Goal: Task Accomplishment & Management: Complete application form

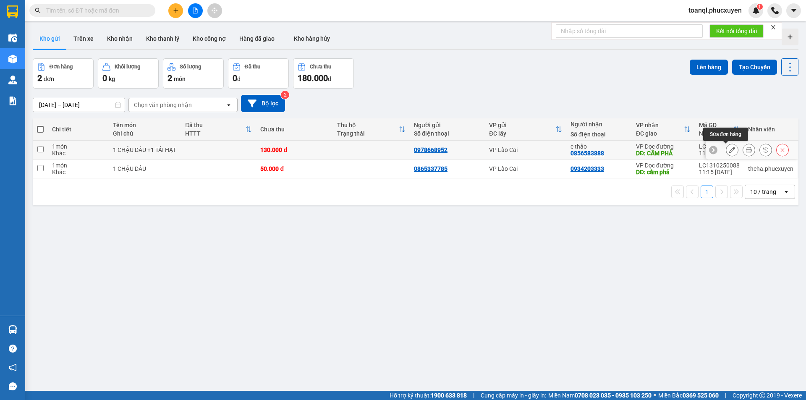
click at [729, 150] on icon at bounding box center [732, 150] width 6 height 6
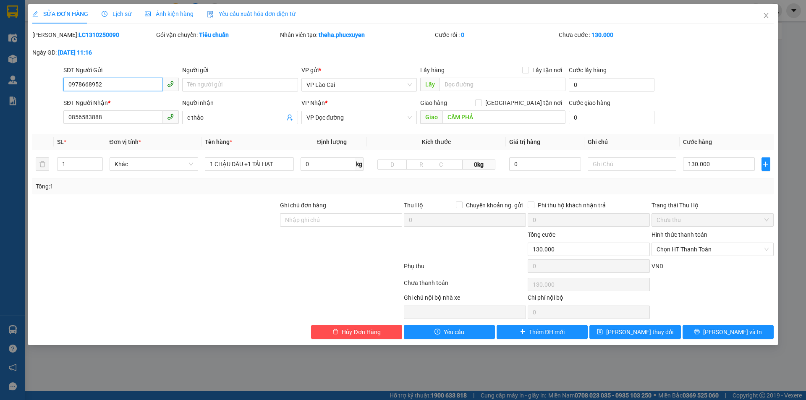
type input "0978668952"
type input "0856583888"
type input "c thảo"
type input "CẨM PHẢ"
type input "0"
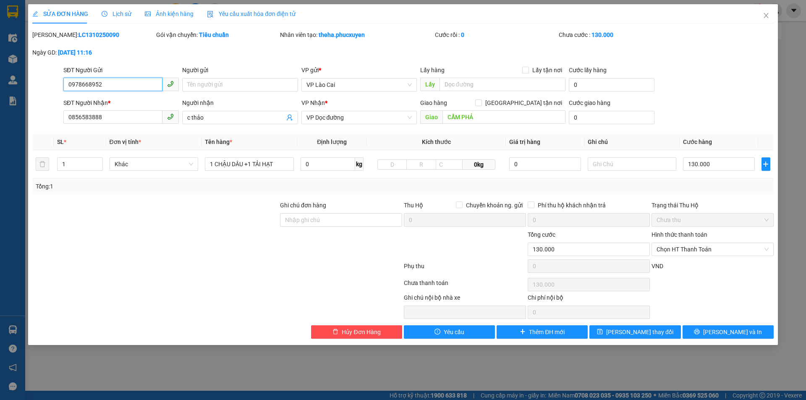
type input "130.000"
drag, startPoint x: 114, startPoint y: 86, endPoint x: 44, endPoint y: 90, distance: 70.7
click at [44, 90] on div "SĐT Người Gửi 0978668952 0978668952 Người gửi Tên người gửi VP gửi * VP Lào Cai…" at bounding box center [402, 80] width 743 height 29
drag, startPoint x: 125, startPoint y: 118, endPoint x: 46, endPoint y: 120, distance: 79.0
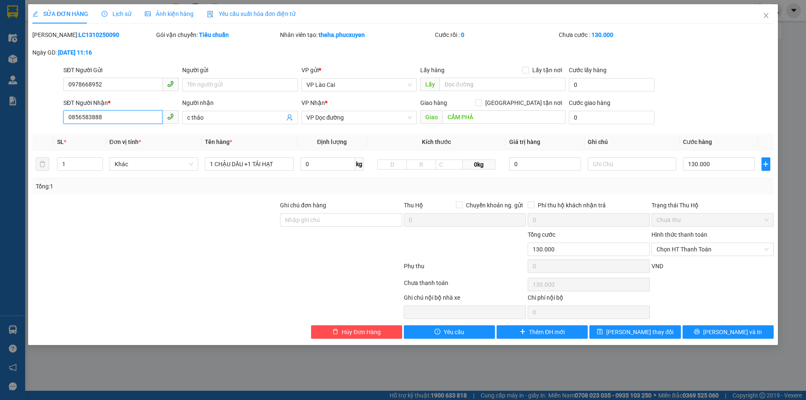
click at [46, 120] on div "SĐT Người Nhận * 0856583888 0856583888 Người nhận c thảo VP Nhận * VP Dọc đường…" at bounding box center [402, 112] width 743 height 29
click at [763, 14] on icon "close" at bounding box center [766, 15] width 7 height 7
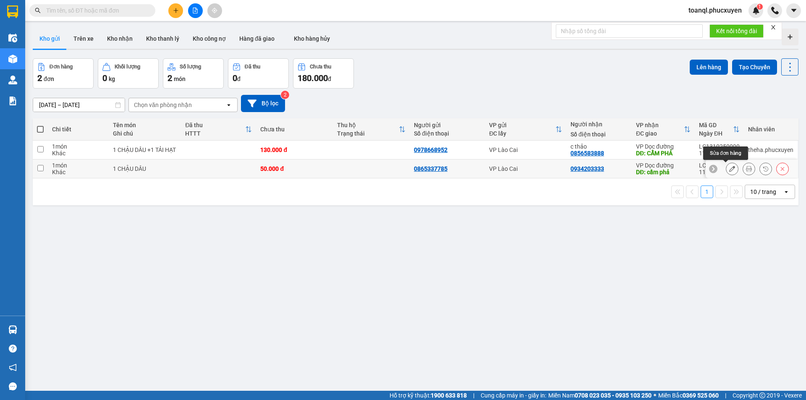
click at [729, 167] on icon at bounding box center [732, 169] width 6 height 6
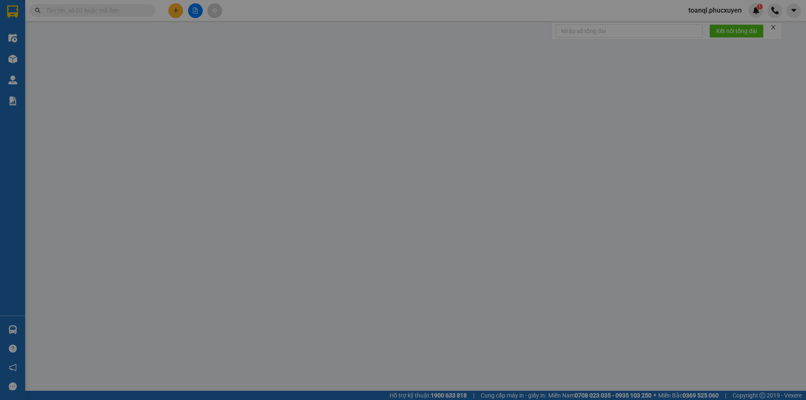
type input "0865337785"
type input "0934203333"
type input "cẩm phả"
type input "0"
type input "50.000"
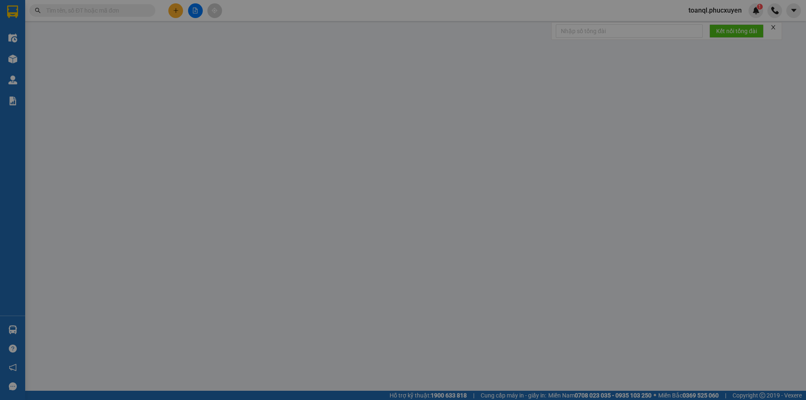
type input "50.000"
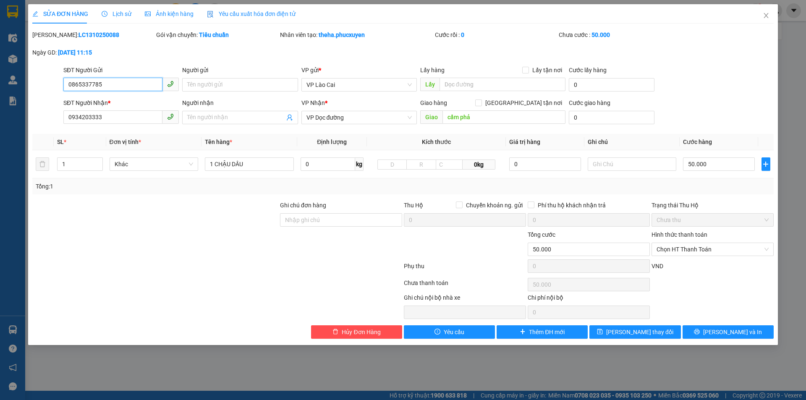
drag, startPoint x: 90, startPoint y: 89, endPoint x: 0, endPoint y: 110, distance: 92.6
click at [0, 110] on div "SỬA ĐƠN HÀNG Lịch sử Ảnh kiện hàng Yêu cầu xuất hóa đơn điện tử Total Paid Fee …" at bounding box center [403, 200] width 806 height 400
drag, startPoint x: 122, startPoint y: 119, endPoint x: 9, endPoint y: 119, distance: 112.5
click at [9, 119] on div "SỬA ĐƠN HÀNG Lịch sử Ảnh kiện hàng Yêu cầu xuất hóa đơn điện tử Total Paid Fee …" at bounding box center [403, 200] width 806 height 400
click at [767, 15] on icon "close" at bounding box center [766, 15] width 5 height 5
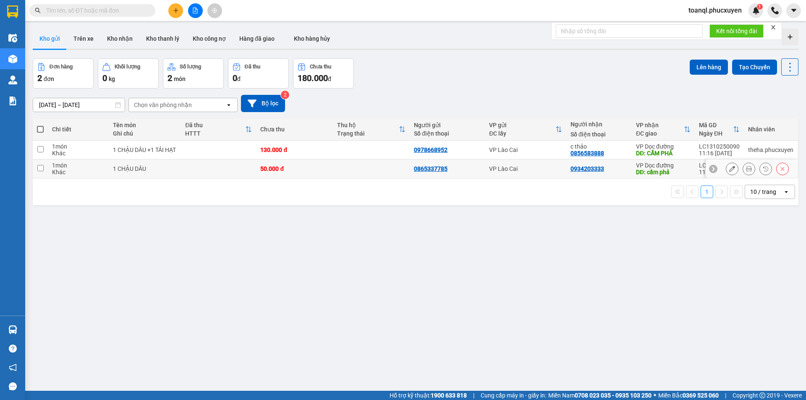
click at [275, 168] on div "50.000 đ" at bounding box center [294, 168] width 68 height 7
checkbox input "true"
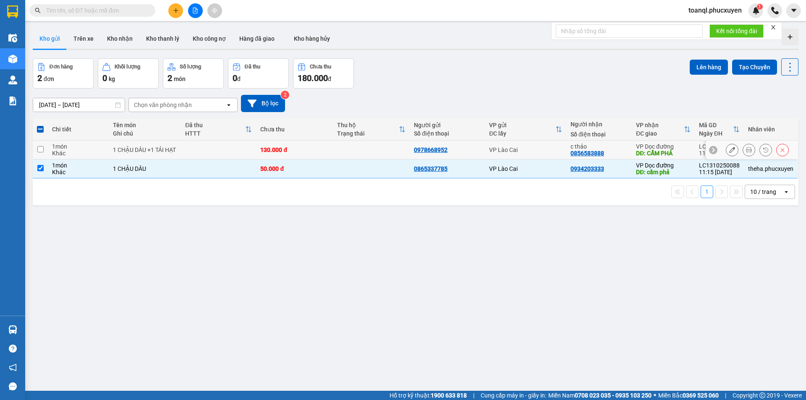
click at [281, 143] on td "130.000 đ" at bounding box center [294, 150] width 77 height 19
checkbox input "true"
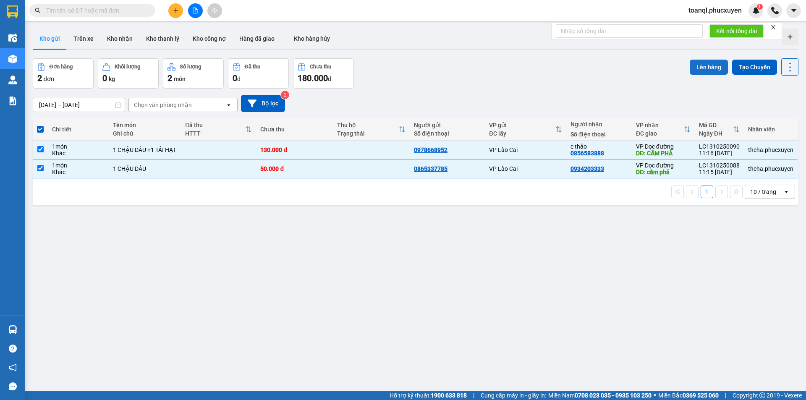
click at [705, 66] on button "Lên hàng" at bounding box center [709, 67] width 38 height 15
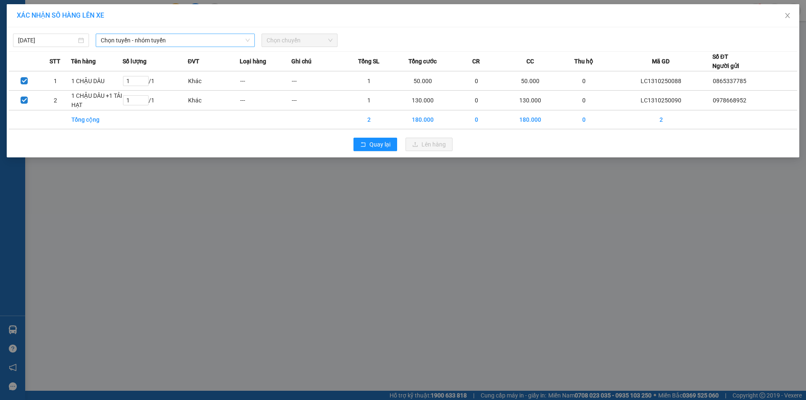
click at [157, 38] on span "Chọn tuyến - nhóm tuyến" at bounding box center [175, 40] width 149 height 13
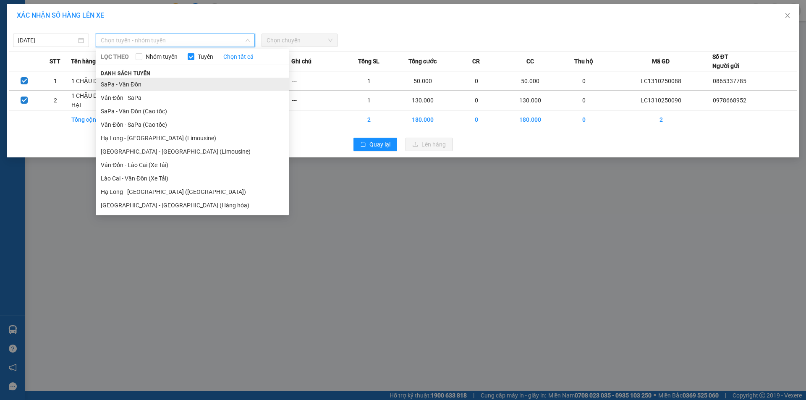
click at [127, 85] on li "SaPa - Vân Đồn" at bounding box center [192, 84] width 193 height 13
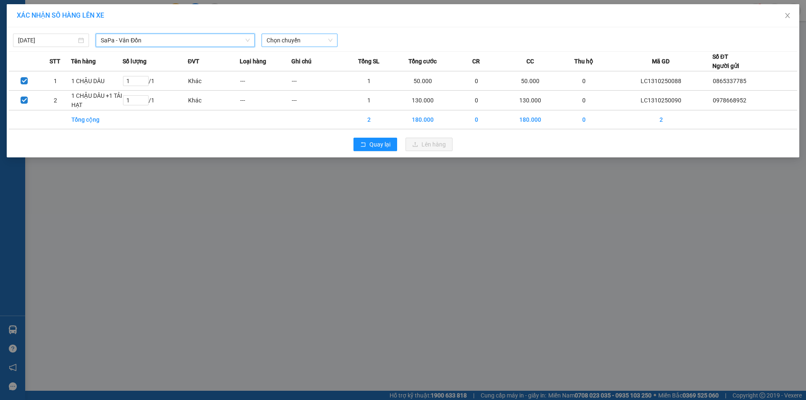
click at [274, 41] on span "Chọn chuyến" at bounding box center [300, 40] width 66 height 13
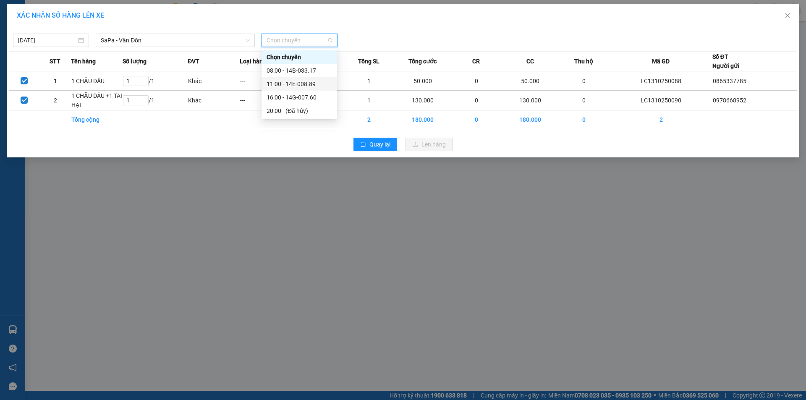
drag, startPoint x: 299, startPoint y: 82, endPoint x: 418, endPoint y: 147, distance: 135.1
click at [304, 84] on div "11:00 - 14E-008.89" at bounding box center [300, 83] width 66 height 9
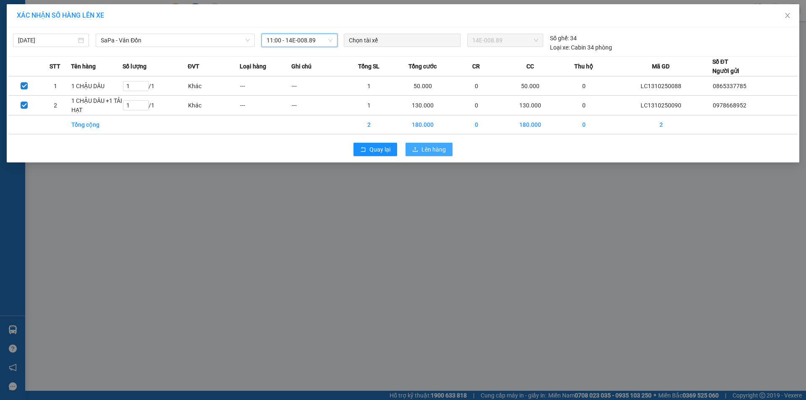
click at [435, 155] on button "Lên hàng" at bounding box center [429, 149] width 47 height 13
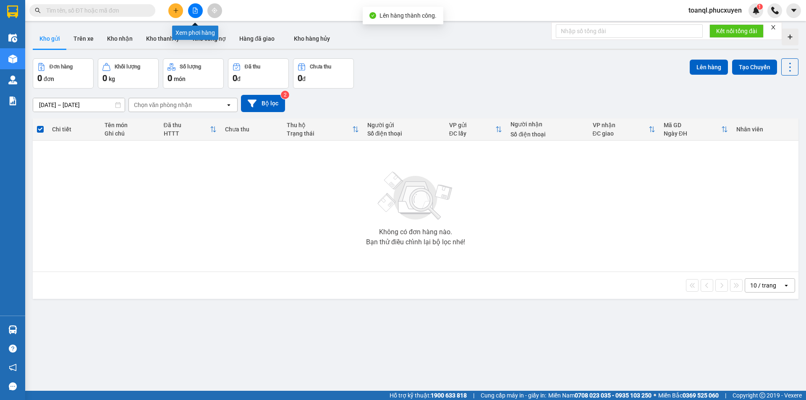
click at [193, 6] on button at bounding box center [195, 10] width 15 height 15
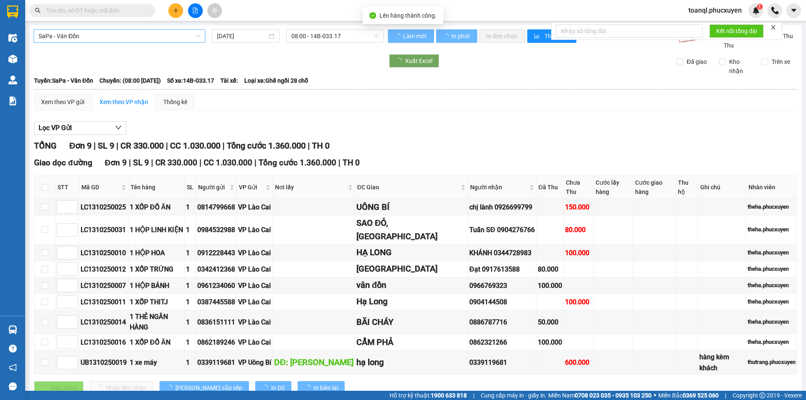
click at [96, 34] on span "SaPa - Vân Đồn" at bounding box center [120, 36] width 162 height 13
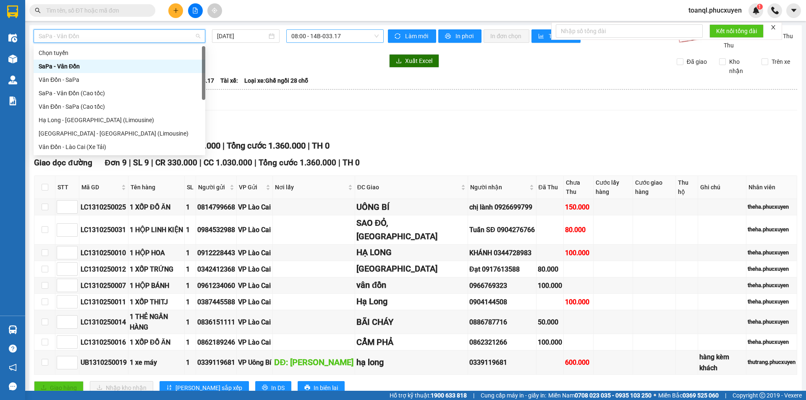
click at [325, 33] on span "08:00 - 14B-033.17" at bounding box center [334, 36] width 87 height 13
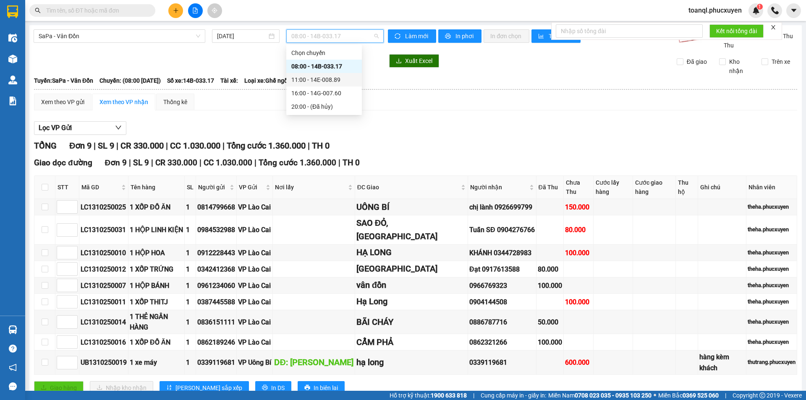
click at [313, 77] on div "11:00 - 14E-008.89" at bounding box center [324, 79] width 66 height 9
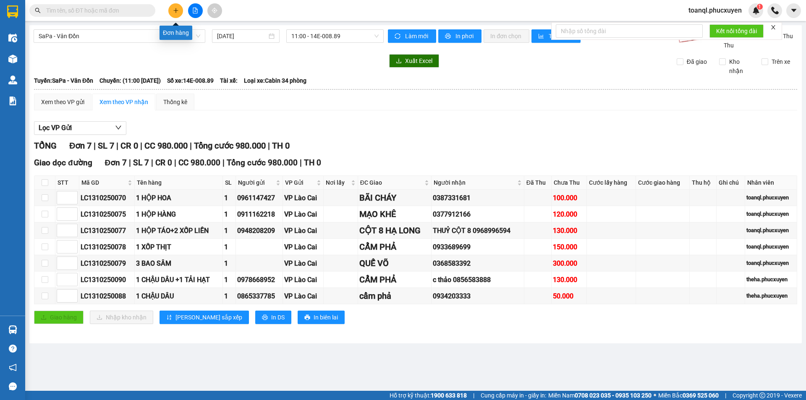
click at [177, 15] on button at bounding box center [175, 10] width 15 height 15
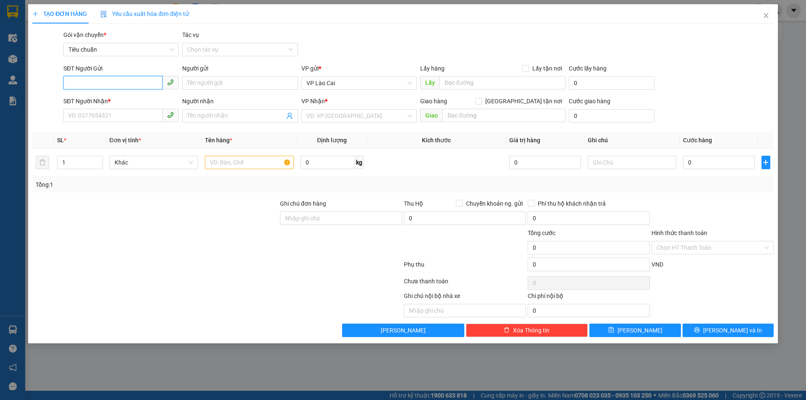
click at [128, 83] on input "SĐT Người Gửi" at bounding box center [112, 82] width 99 height 13
click at [89, 96] on div "0394945210" at bounding box center [120, 99] width 105 height 9
type input "0394945210"
click at [123, 118] on input "SĐT Người Nhận *" at bounding box center [112, 115] width 99 height 13
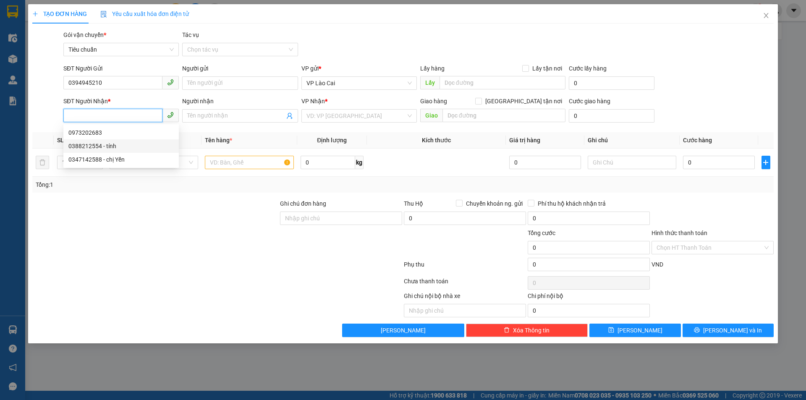
click at [71, 144] on div "0388212554 - tính" at bounding box center [120, 146] width 105 height 9
type input "0388212554"
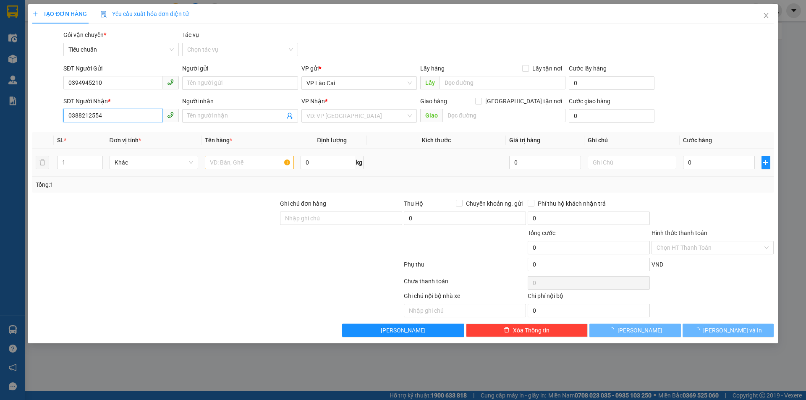
type input "tính"
type input "ĐÔNG TRIỀU"
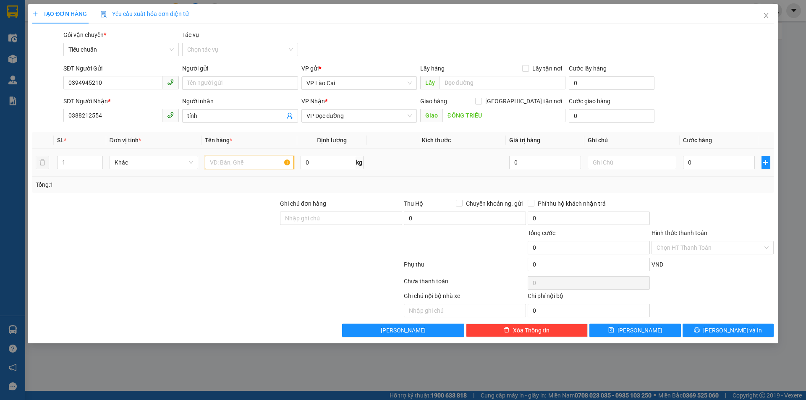
click at [252, 163] on input "text" at bounding box center [249, 162] width 89 height 13
type input "1 CHẬU DÂU"
click at [723, 164] on input "0" at bounding box center [718, 162] width 71 height 13
type input "5"
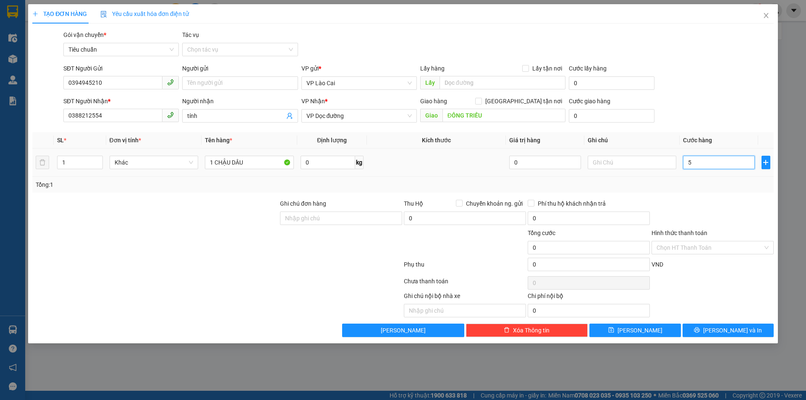
type input "5"
type input "50"
type input "50.000"
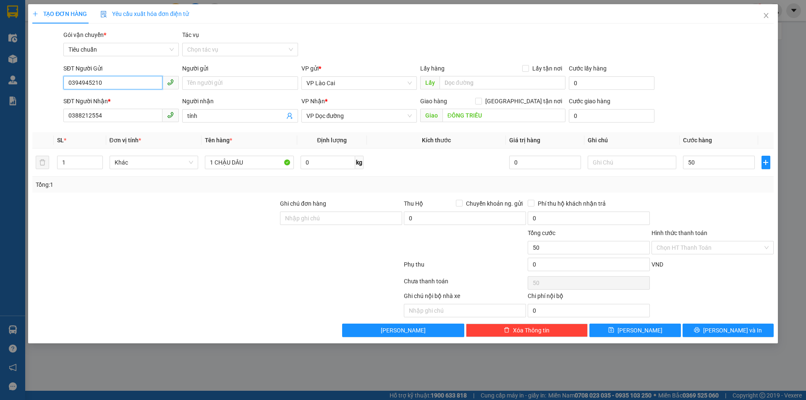
type input "50.000"
drag, startPoint x: 115, startPoint y: 86, endPoint x: 39, endPoint y: 105, distance: 78.0
click at [39, 105] on form "SĐT Người Gửi 0394945210 0394945210 Người gửi Tên người gửi VP gửi * VP Lào Cai…" at bounding box center [403, 95] width 742 height 62
drag, startPoint x: 113, startPoint y: 110, endPoint x: 28, endPoint y: 128, distance: 87.6
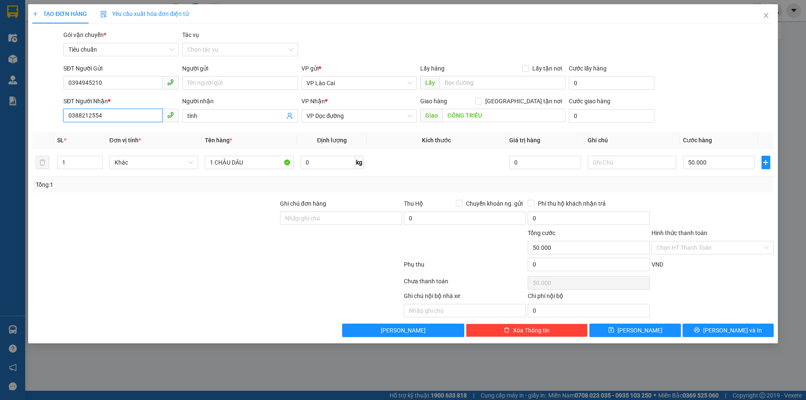
click at [28, 129] on div "TẠO ĐƠN HÀNG Yêu cầu xuất hóa đơn điện tử Transit Pickup Surcharge Ids Transit …" at bounding box center [403, 200] width 806 height 400
click at [743, 325] on button "[PERSON_NAME] và In" at bounding box center [728, 330] width 91 height 13
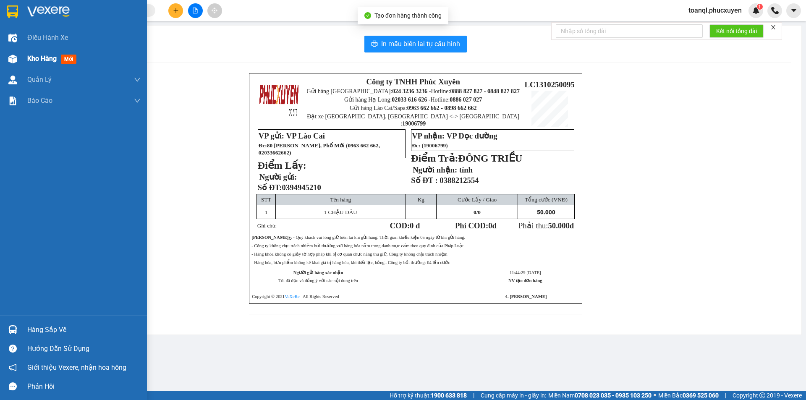
click at [9, 61] on img at bounding box center [12, 59] width 9 height 9
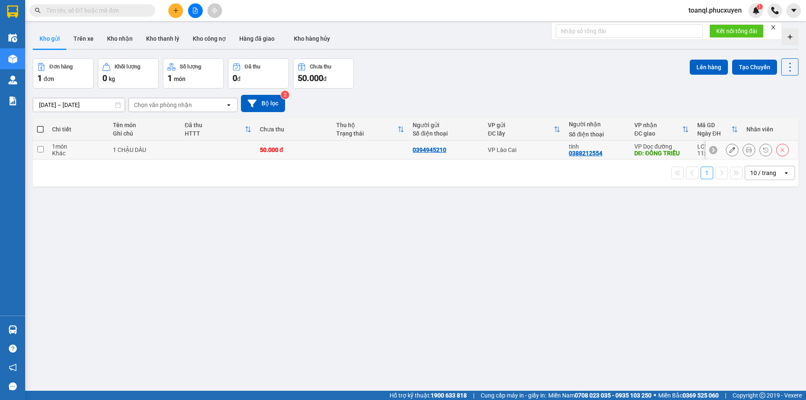
click at [299, 147] on div "50.000 đ" at bounding box center [294, 150] width 68 height 7
checkbox input "true"
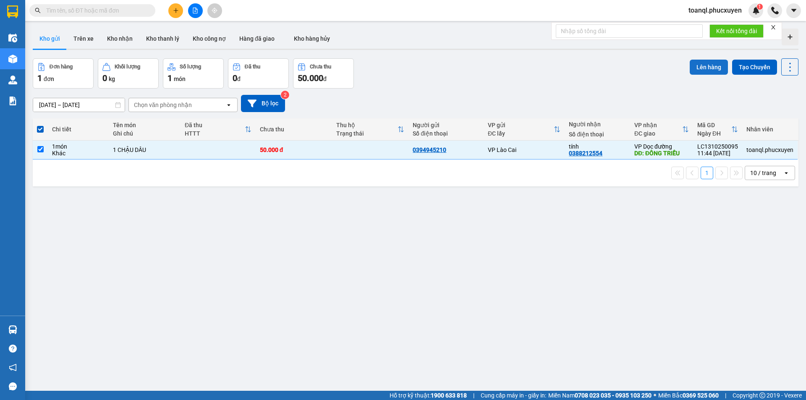
click at [700, 67] on button "Lên hàng" at bounding box center [709, 67] width 38 height 15
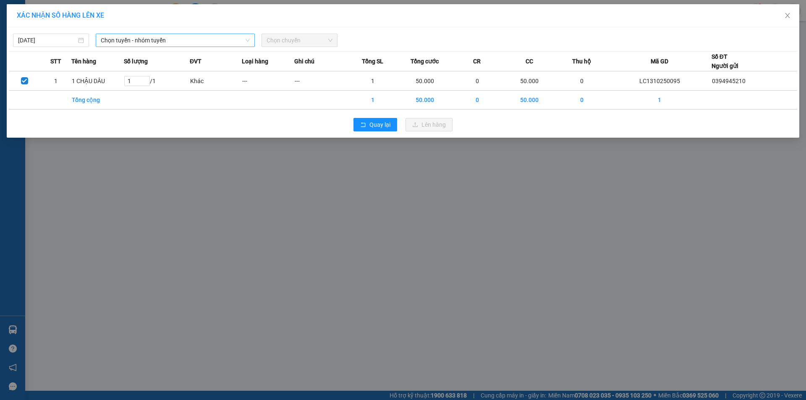
click at [123, 42] on span "Chọn tuyến - nhóm tuyến" at bounding box center [175, 40] width 149 height 13
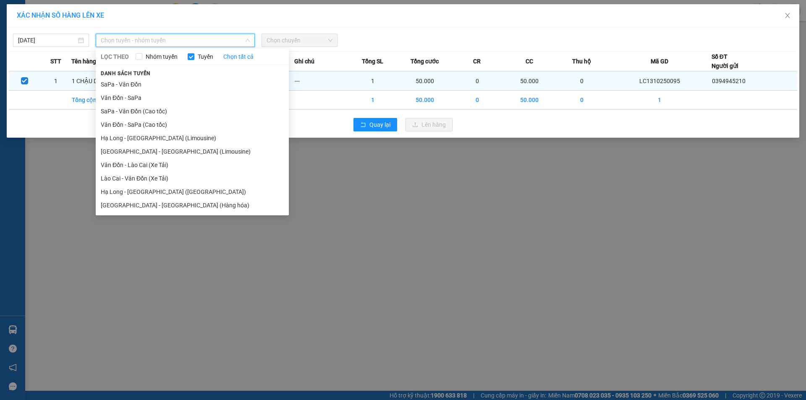
drag, startPoint x: 115, startPoint y: 86, endPoint x: 122, endPoint y: 86, distance: 6.7
click at [121, 86] on li "SaPa - Vân Đồn" at bounding box center [192, 84] width 193 height 13
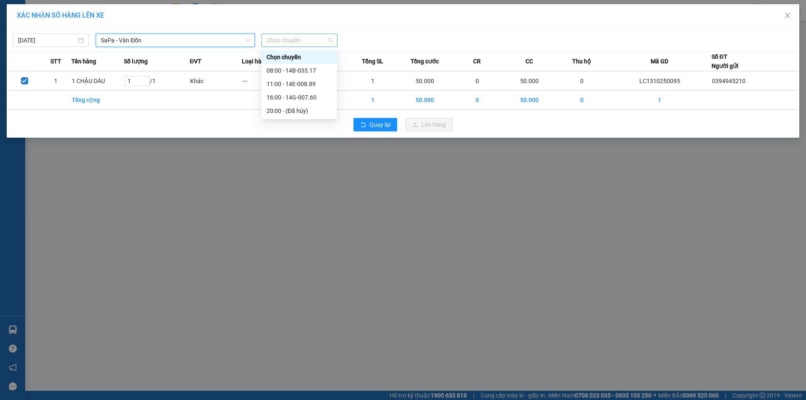
click at [285, 38] on span "Chọn chuyến" at bounding box center [300, 40] width 66 height 13
click at [287, 81] on div "11:00 - 14E-008.89" at bounding box center [300, 83] width 66 height 9
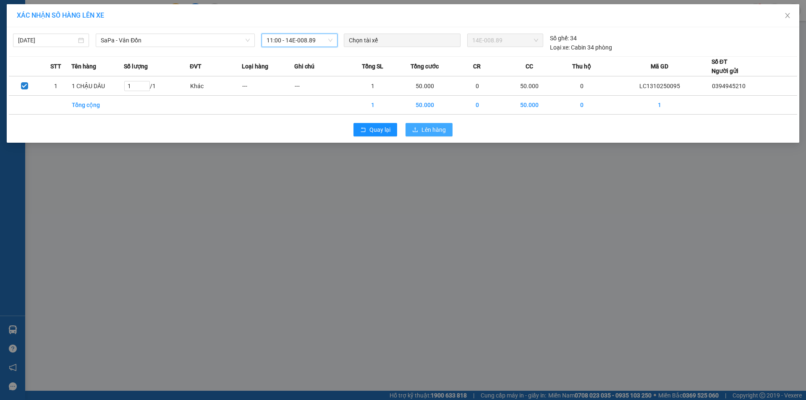
click at [440, 131] on span "Lên hàng" at bounding box center [434, 129] width 24 height 9
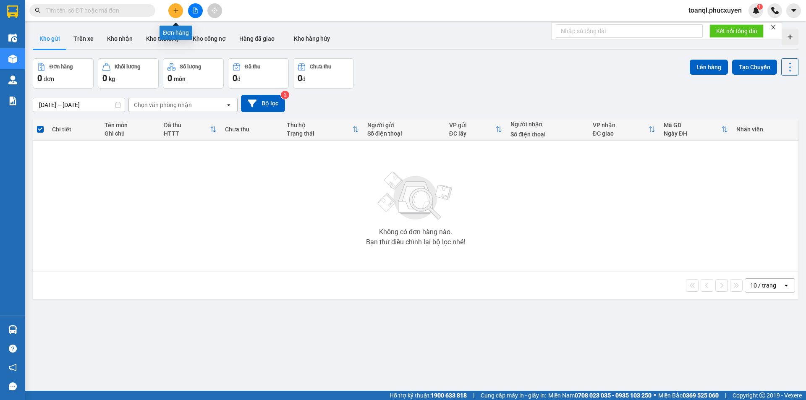
click at [176, 11] on icon "plus" at bounding box center [176, 11] width 6 height 6
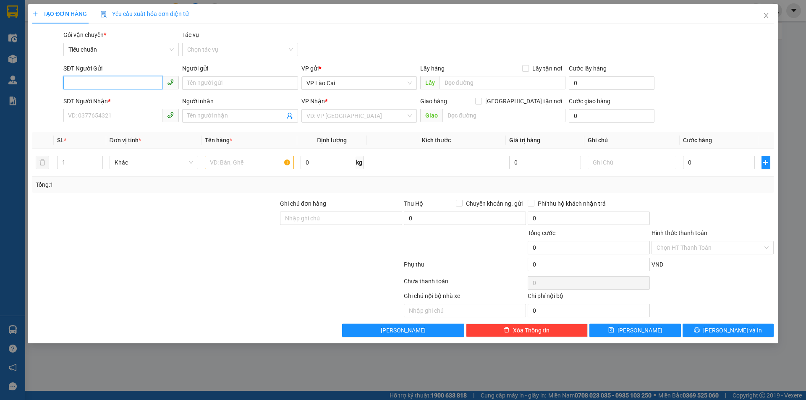
click at [90, 82] on input "SĐT Người Gửi" at bounding box center [112, 82] width 99 height 13
click at [103, 82] on input "SĐT Người Gửi" at bounding box center [112, 82] width 99 height 13
click at [91, 101] on div "0978909019 - con Dung" at bounding box center [120, 99] width 105 height 9
type input "0978909019"
type input "con Dung"
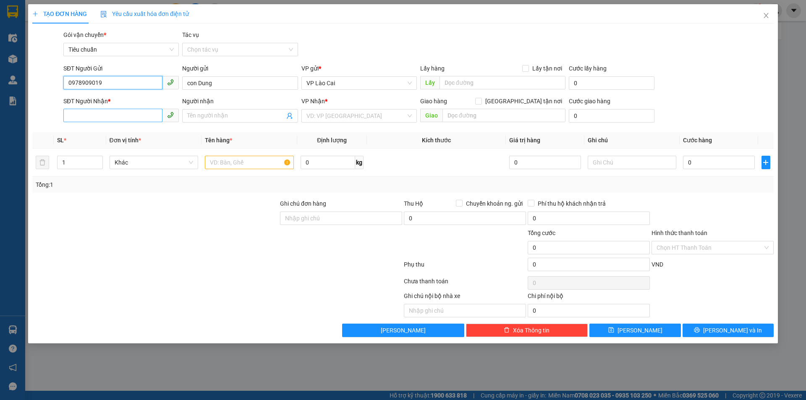
type input "0978909019"
click at [128, 113] on input "SĐT Người Nhận *" at bounding box center [112, 115] width 99 height 13
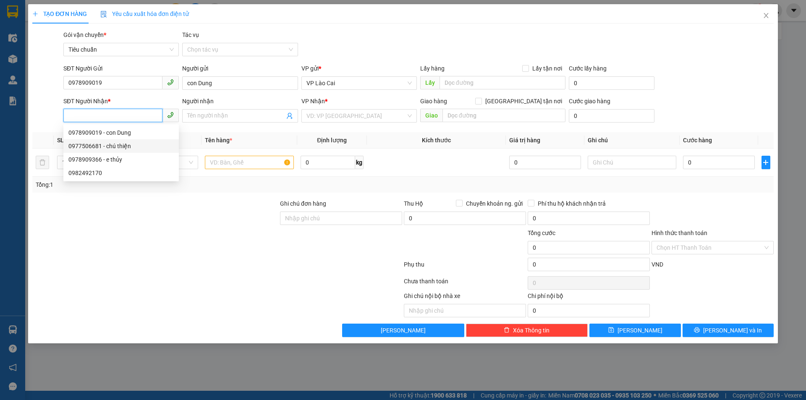
click at [73, 147] on div "0977506681 - chú thiện" at bounding box center [120, 146] width 105 height 9
type input "0977506681"
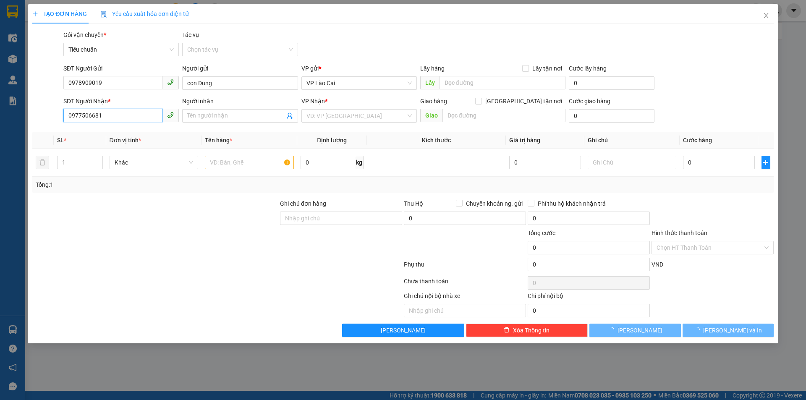
type input "chú thiện"
type input "[DEMOGRAPHIC_DATA] trình, [GEOGRAPHIC_DATA]"
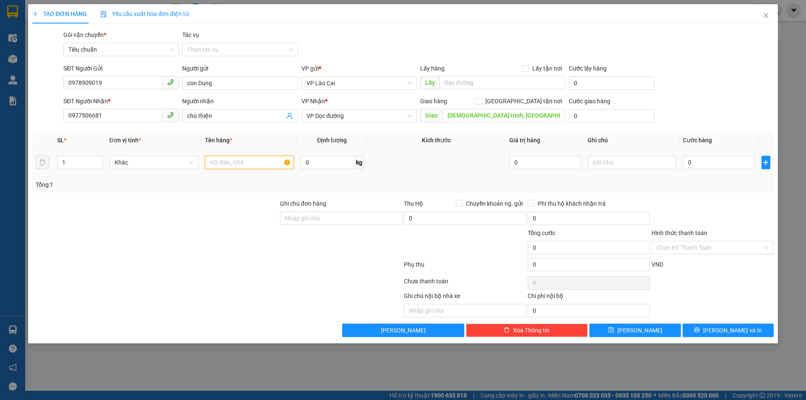
click at [253, 160] on input "text" at bounding box center [249, 162] width 89 height 13
click at [273, 164] on input "1 XỐP CÁ" at bounding box center [249, 162] width 89 height 13
type input "1 XỐP CÁ"
drag, startPoint x: 732, startPoint y: 167, endPoint x: 733, endPoint y: 160, distance: 7.2
click at [731, 166] on input "0" at bounding box center [718, 162] width 71 height 13
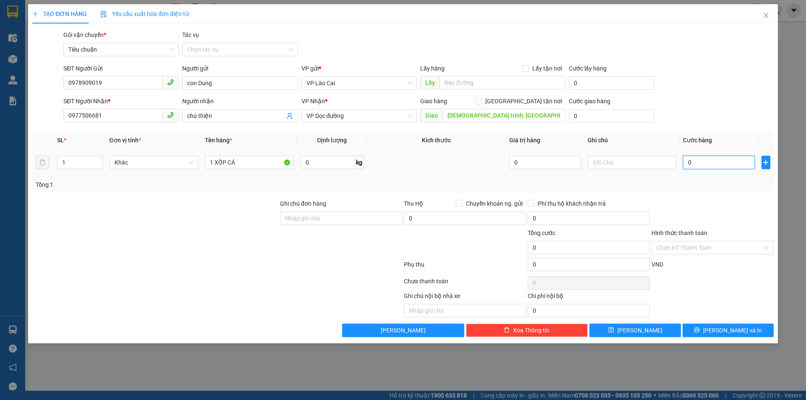
type input "1"
type input "10"
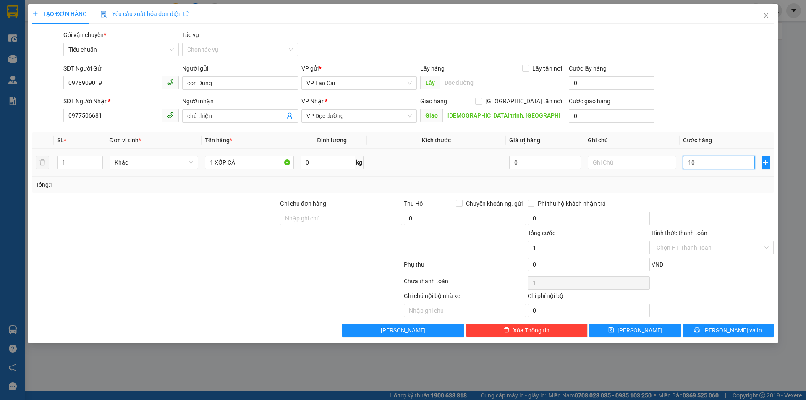
type input "10"
type input "100"
type input "100.000"
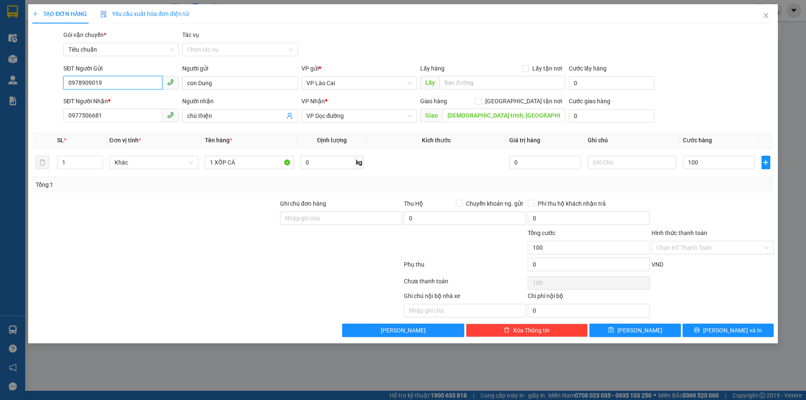
type input "100.000"
drag, startPoint x: 111, startPoint y: 90, endPoint x: 17, endPoint y: 113, distance: 96.9
click at [17, 113] on div "TẠO ĐƠN HÀNG Yêu cầu xuất hóa đơn điện tử Transit Pickup Surcharge Ids Transit …" at bounding box center [403, 200] width 806 height 400
drag, startPoint x: 112, startPoint y: 115, endPoint x: 5, endPoint y: 121, distance: 106.4
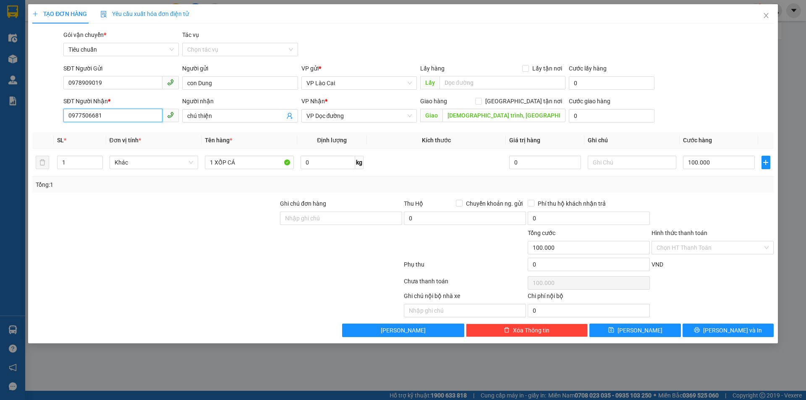
click at [5, 121] on div "TẠO ĐƠN HÀNG Yêu cầu xuất hóa đơn điện tử Transit Pickup Surcharge Ids Transit …" at bounding box center [403, 200] width 806 height 400
click at [738, 332] on span "[PERSON_NAME] và In" at bounding box center [732, 330] width 59 height 9
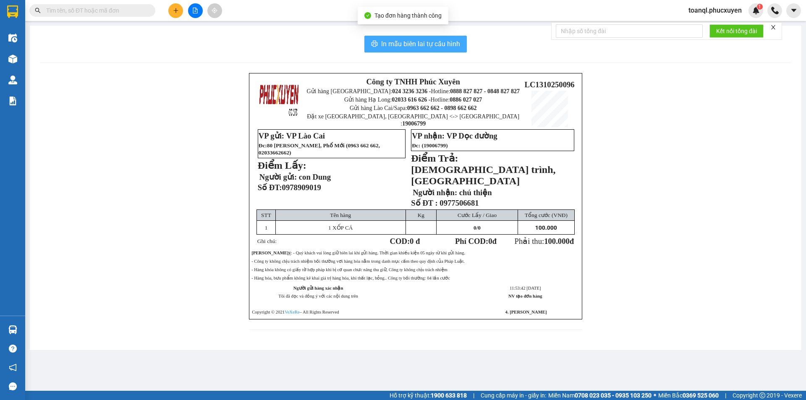
click at [433, 42] on span "In mẫu biên lai tự cấu hình" at bounding box center [420, 44] width 79 height 10
